Goal: Transaction & Acquisition: Purchase product/service

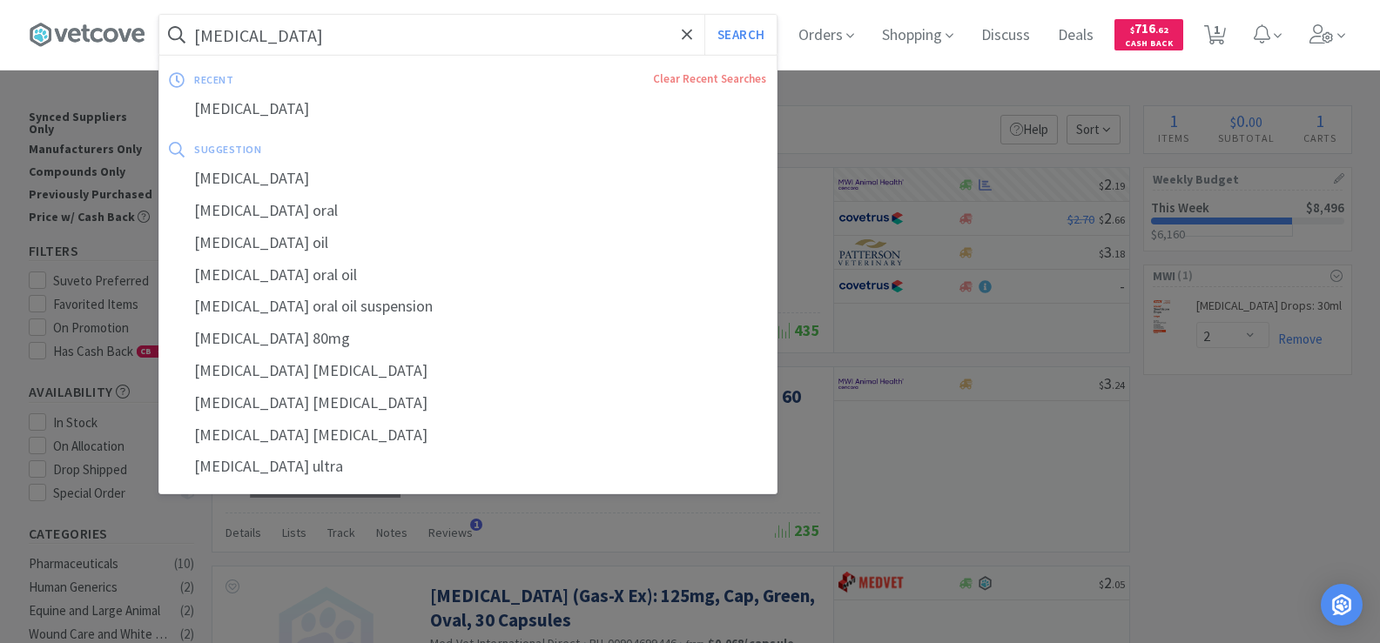
select select "2"
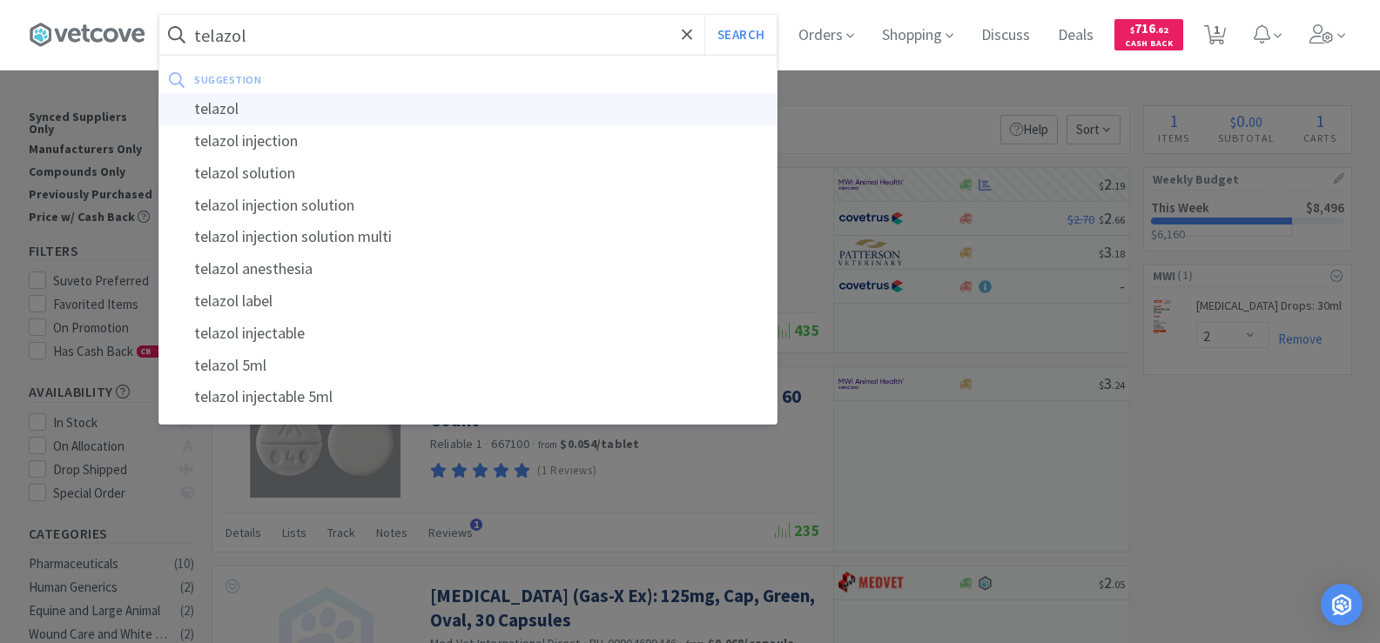
type input "telazol"
click at [296, 102] on div "telazol" at bounding box center [467, 109] width 617 height 32
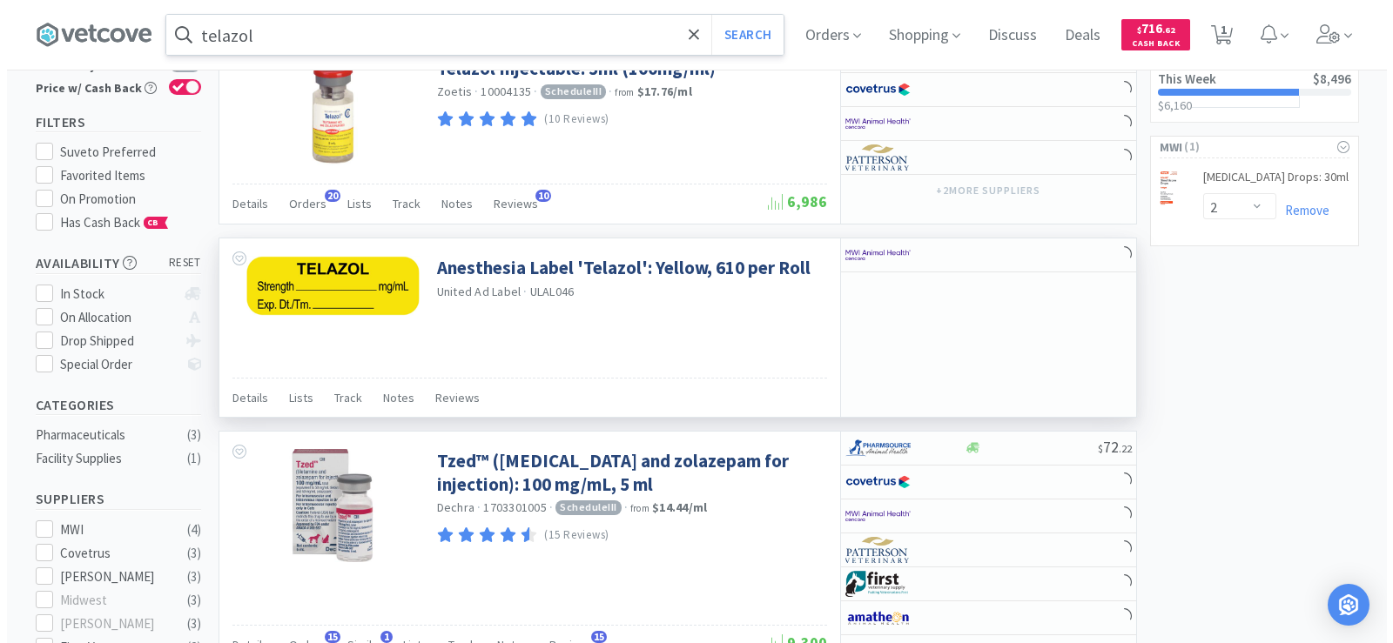
scroll to position [174, 0]
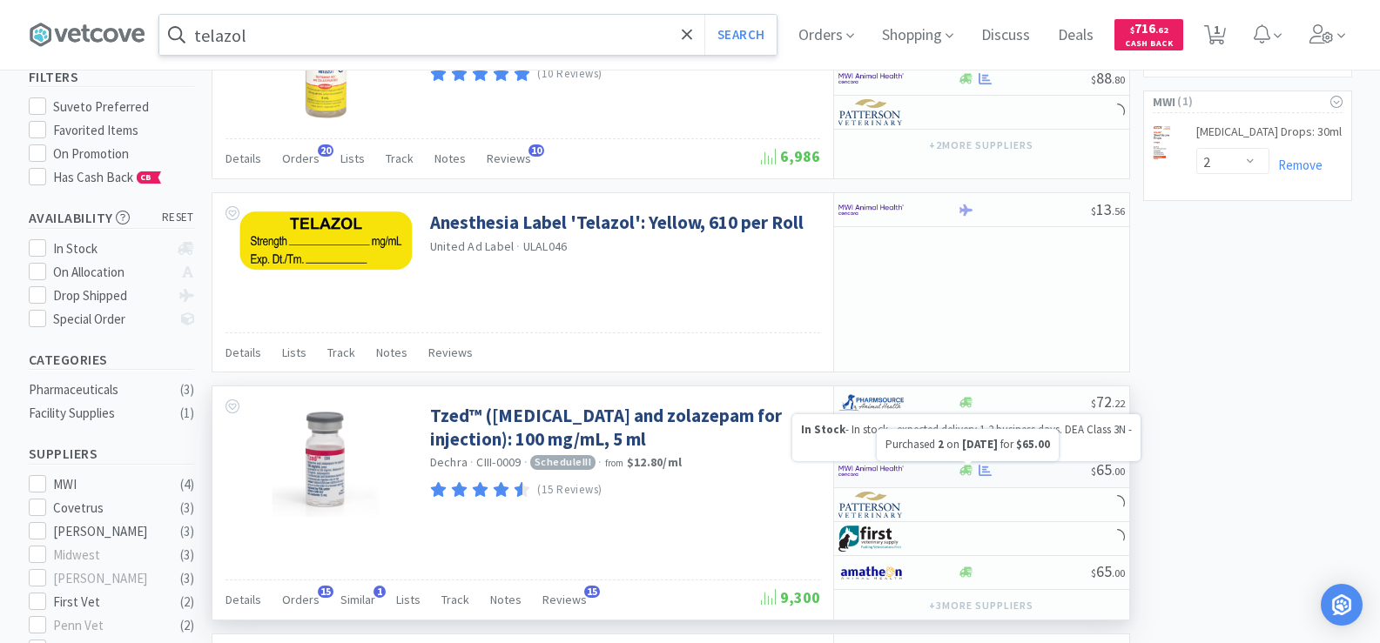
click at [982, 474] on icon at bounding box center [984, 470] width 13 height 13
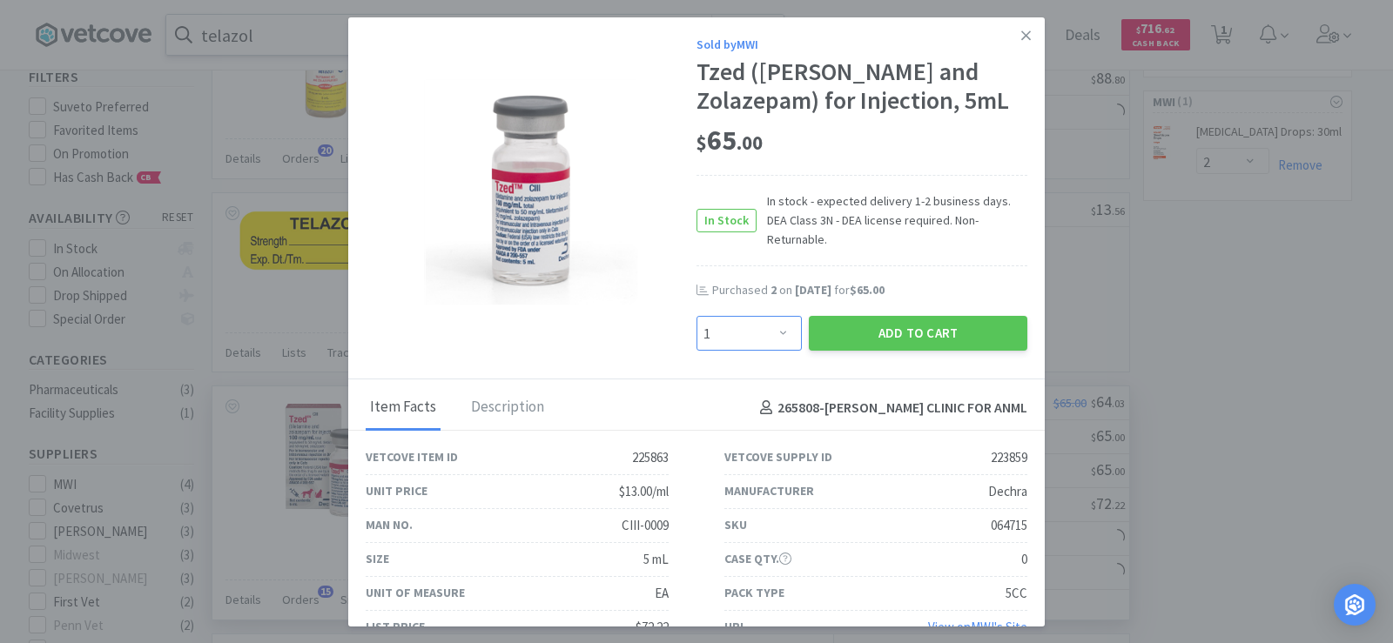
click at [737, 316] on select "Enter Quantity 1 2 3 4 5 6 7 8 9 10 11 12 13 14 15 16 17 18 19 20 Enter Quantity" at bounding box center [748, 333] width 105 height 35
select select "2"
click at [696, 316] on select "Enter Quantity 1 2 3 4 5 6 7 8 9 10 11 12 13 14 15 16 17 18 19 20 Enter Quantity" at bounding box center [748, 333] width 105 height 35
click at [914, 316] on button "Add to Cart" at bounding box center [918, 333] width 218 height 35
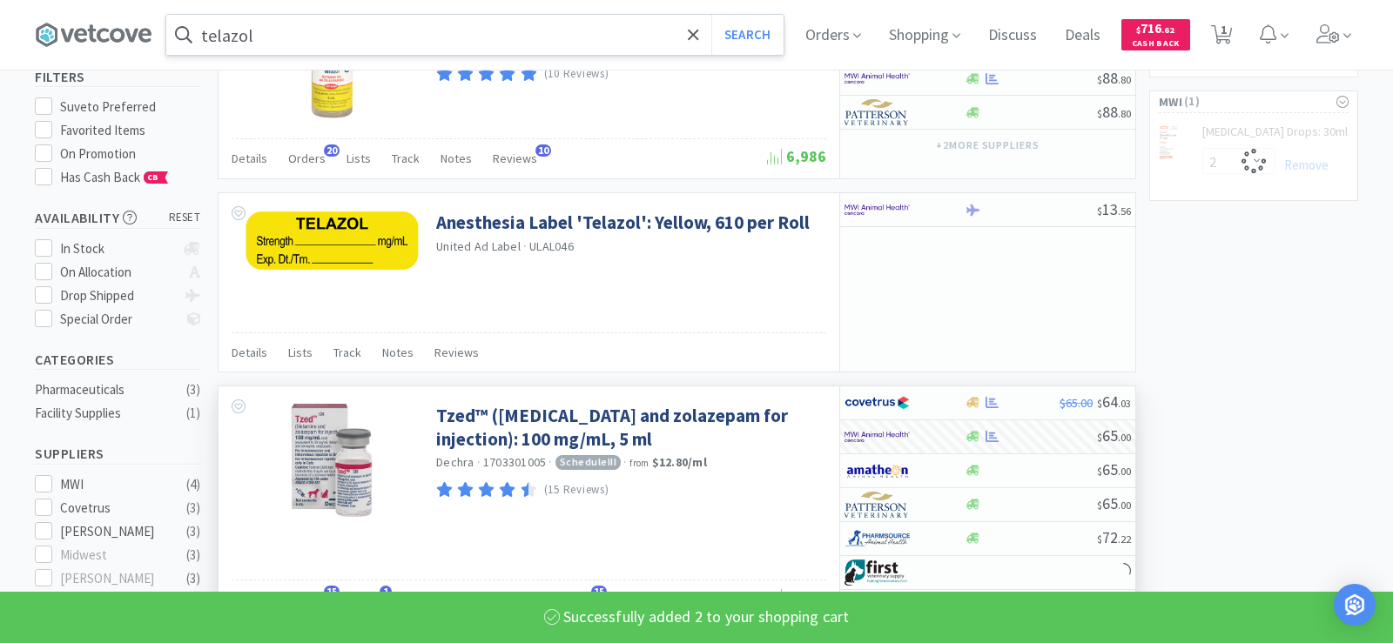
select select "2"
